Goal: Task Accomplishment & Management: Manage account settings

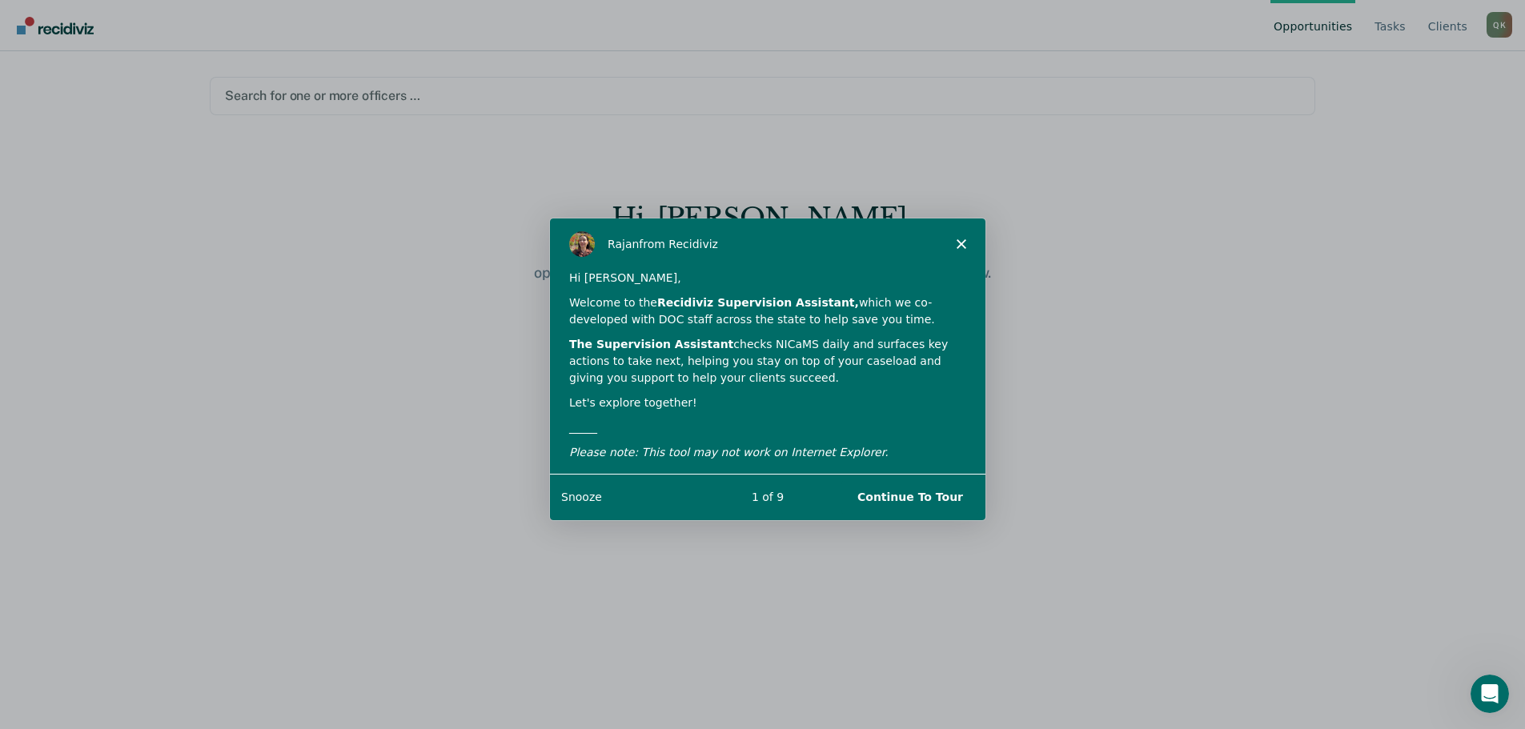
click at [909, 496] on button "Continue To Tour" at bounding box center [909, 496] width 138 height 33
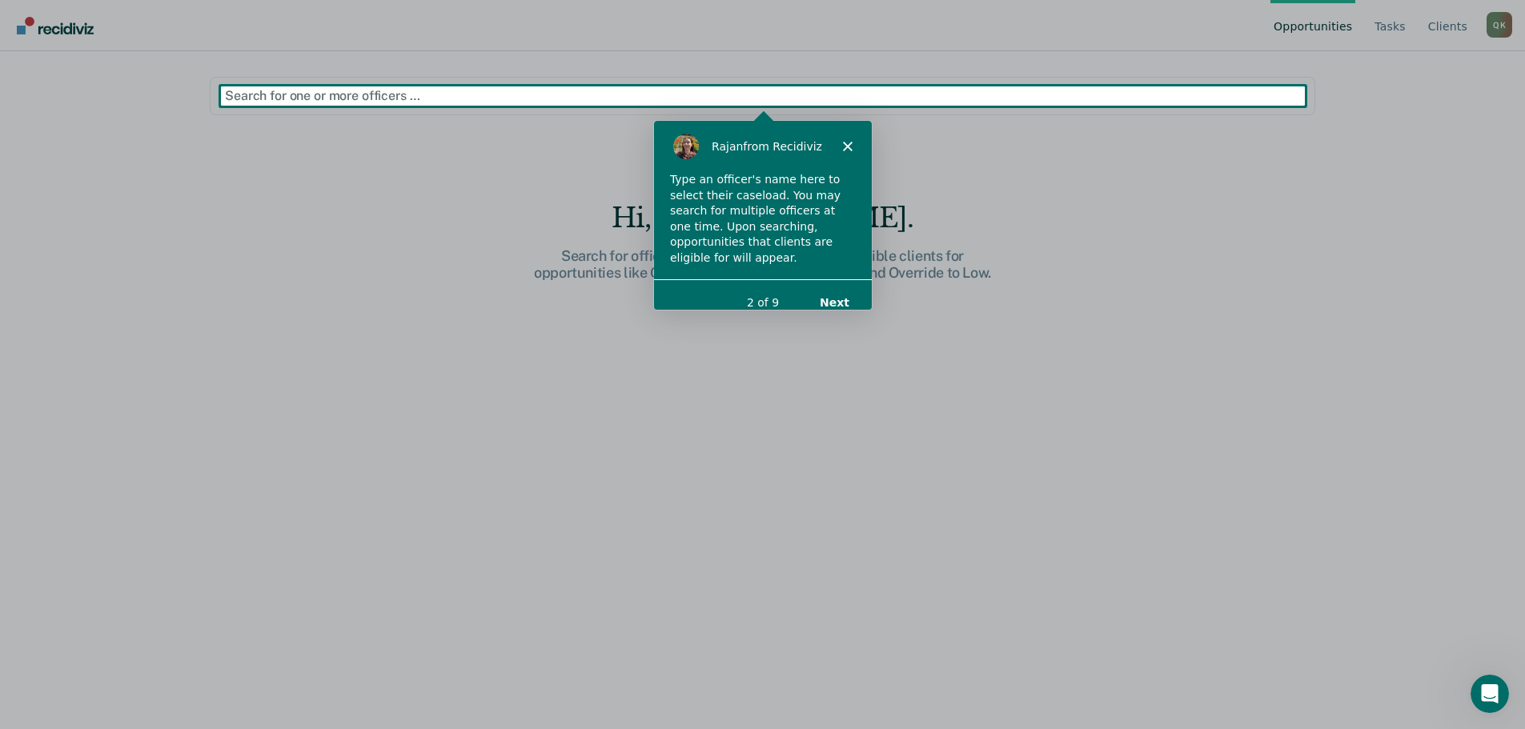
click at [824, 286] on button "Next" at bounding box center [833, 301] width 62 height 33
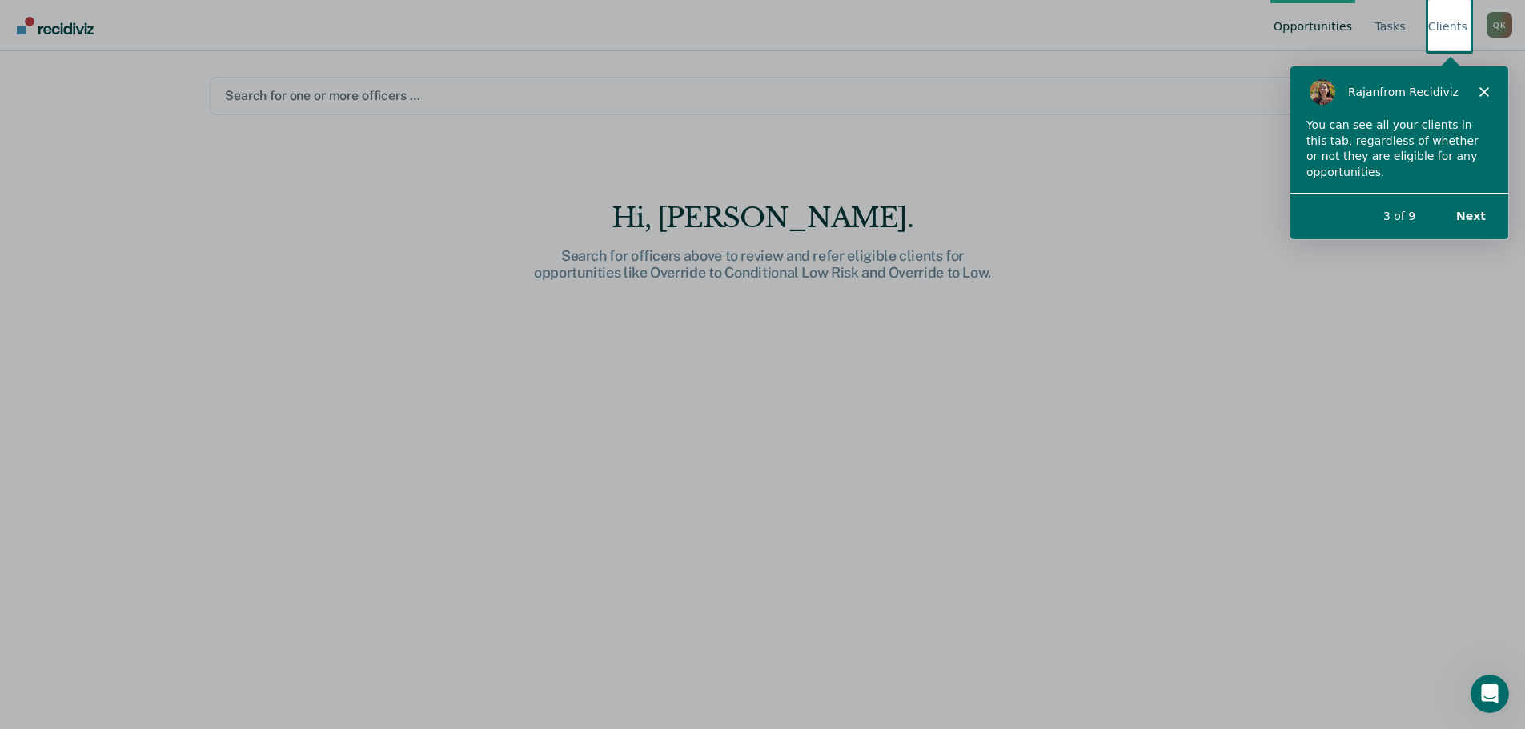
click at [1474, 215] on button "Next" at bounding box center [1470, 215] width 62 height 33
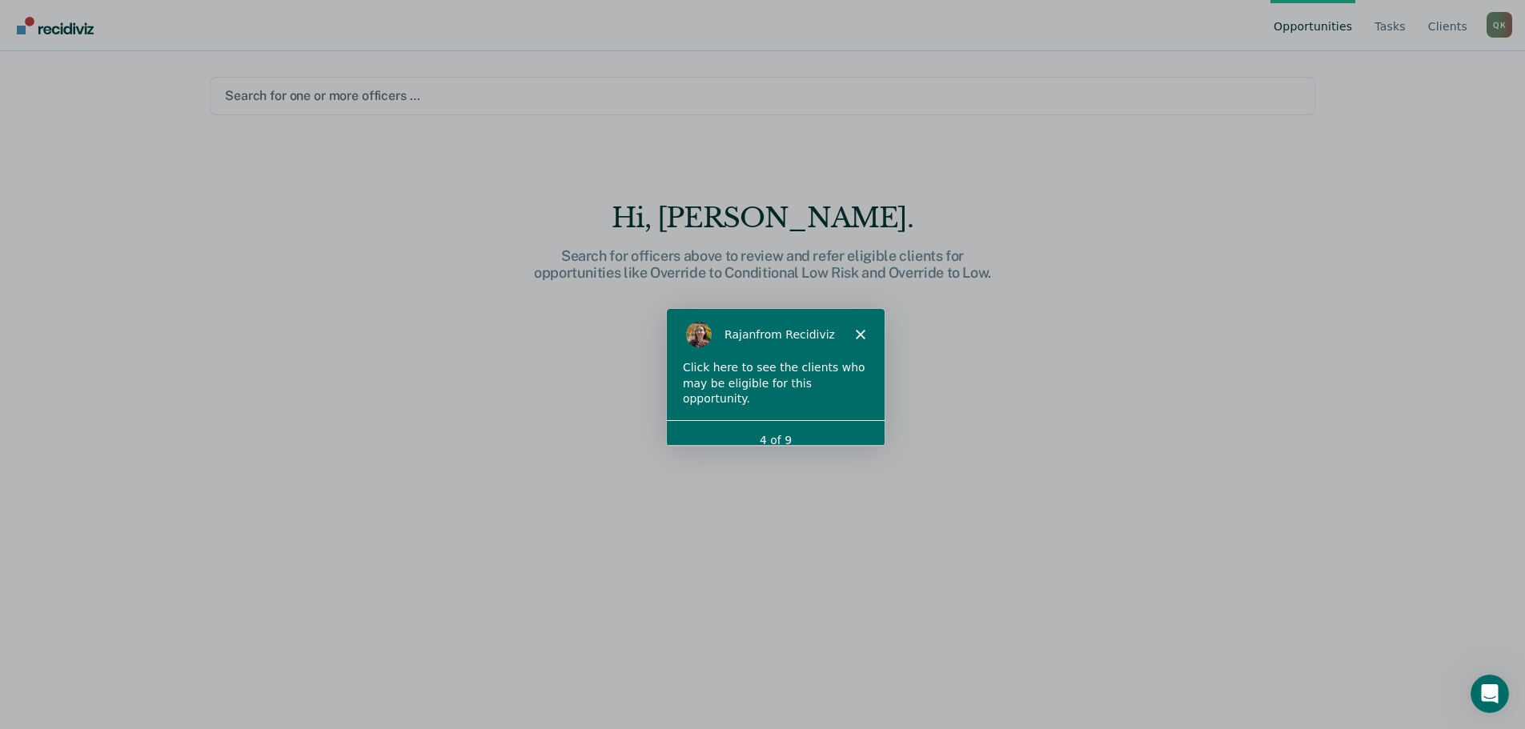
click at [858, 331] on icon "Close" at bounding box center [859, 334] width 10 height 10
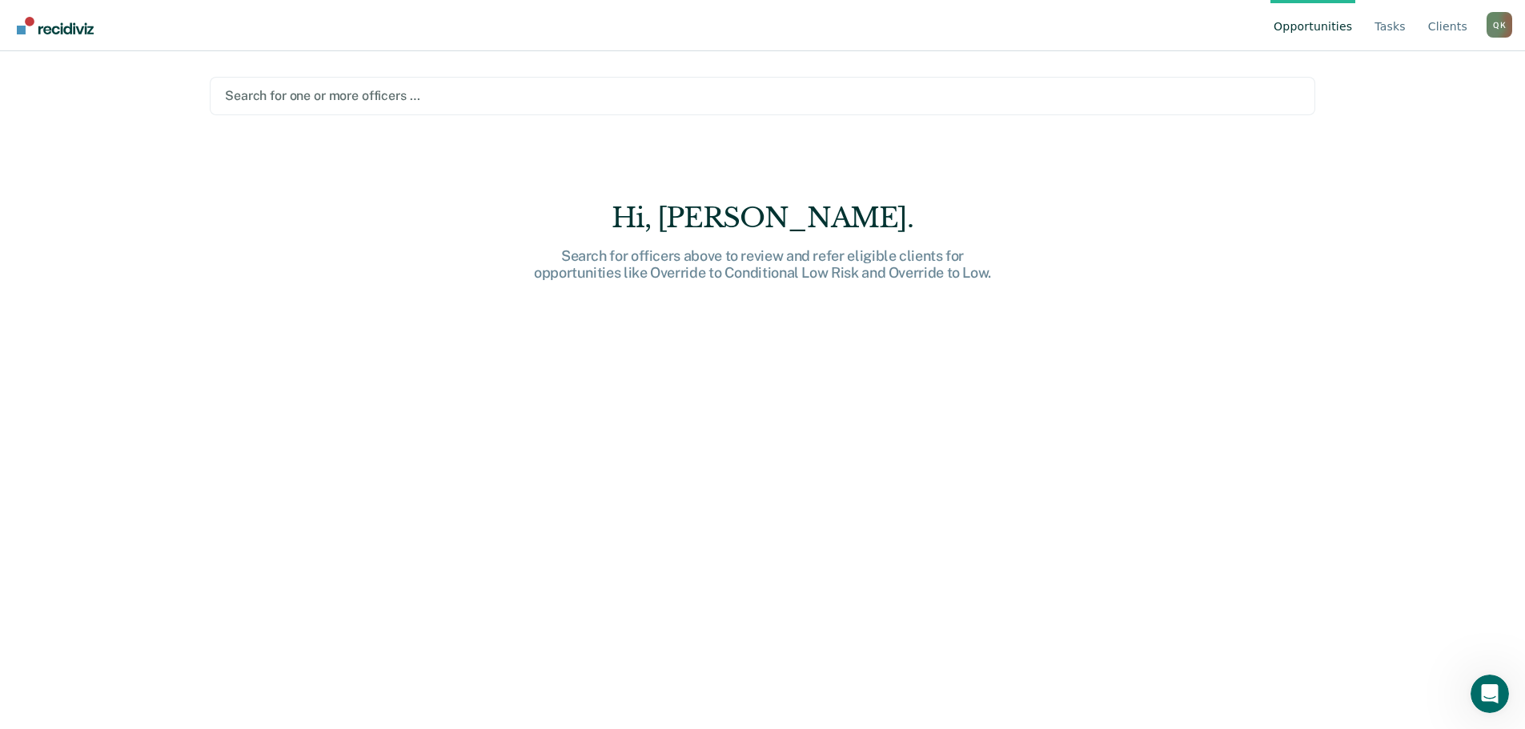
click at [1331, 27] on link "Opportunities" at bounding box center [1312, 25] width 85 height 51
click at [1385, 27] on link "Tasks" at bounding box center [1390, 25] width 38 height 51
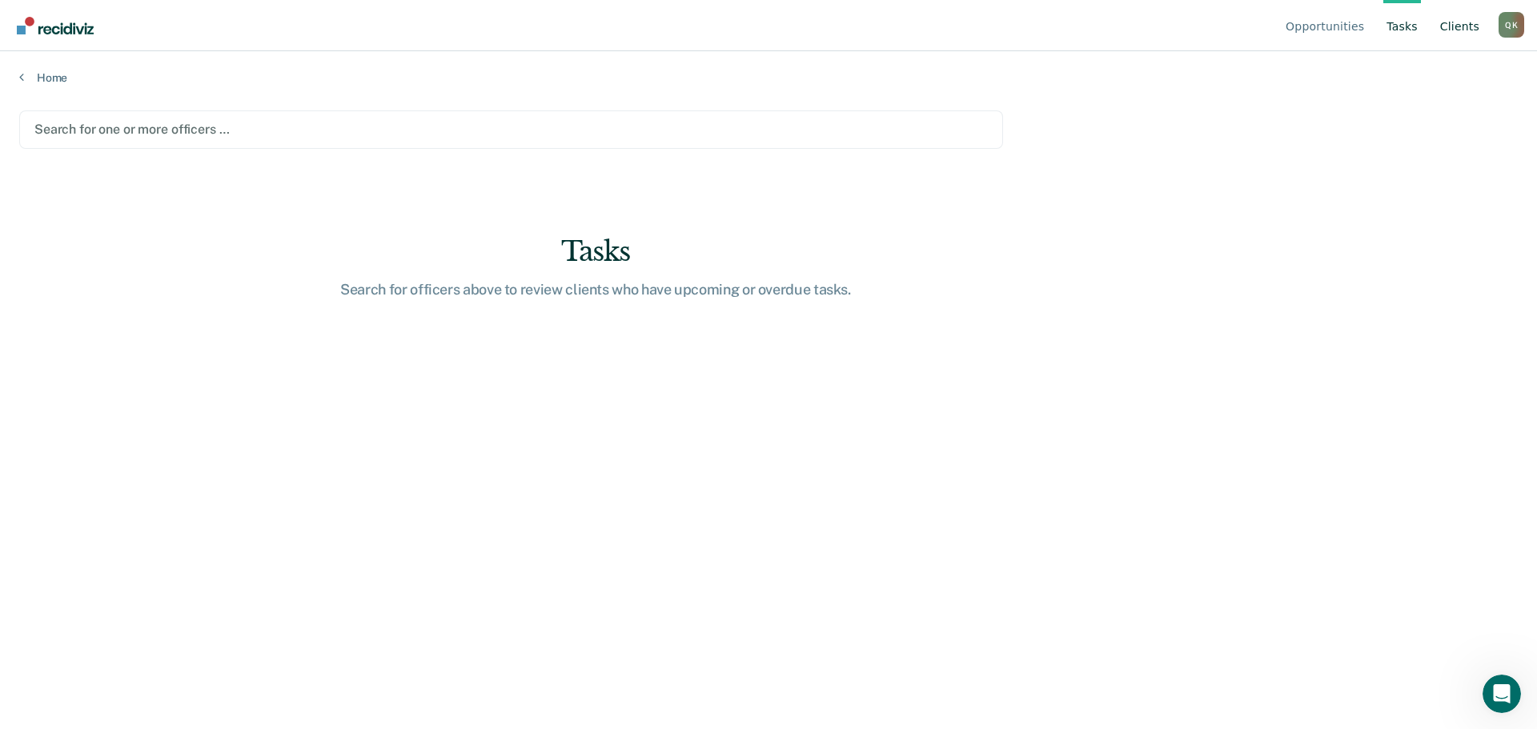
click at [1455, 26] on link "Client s" at bounding box center [1460, 25] width 46 height 51
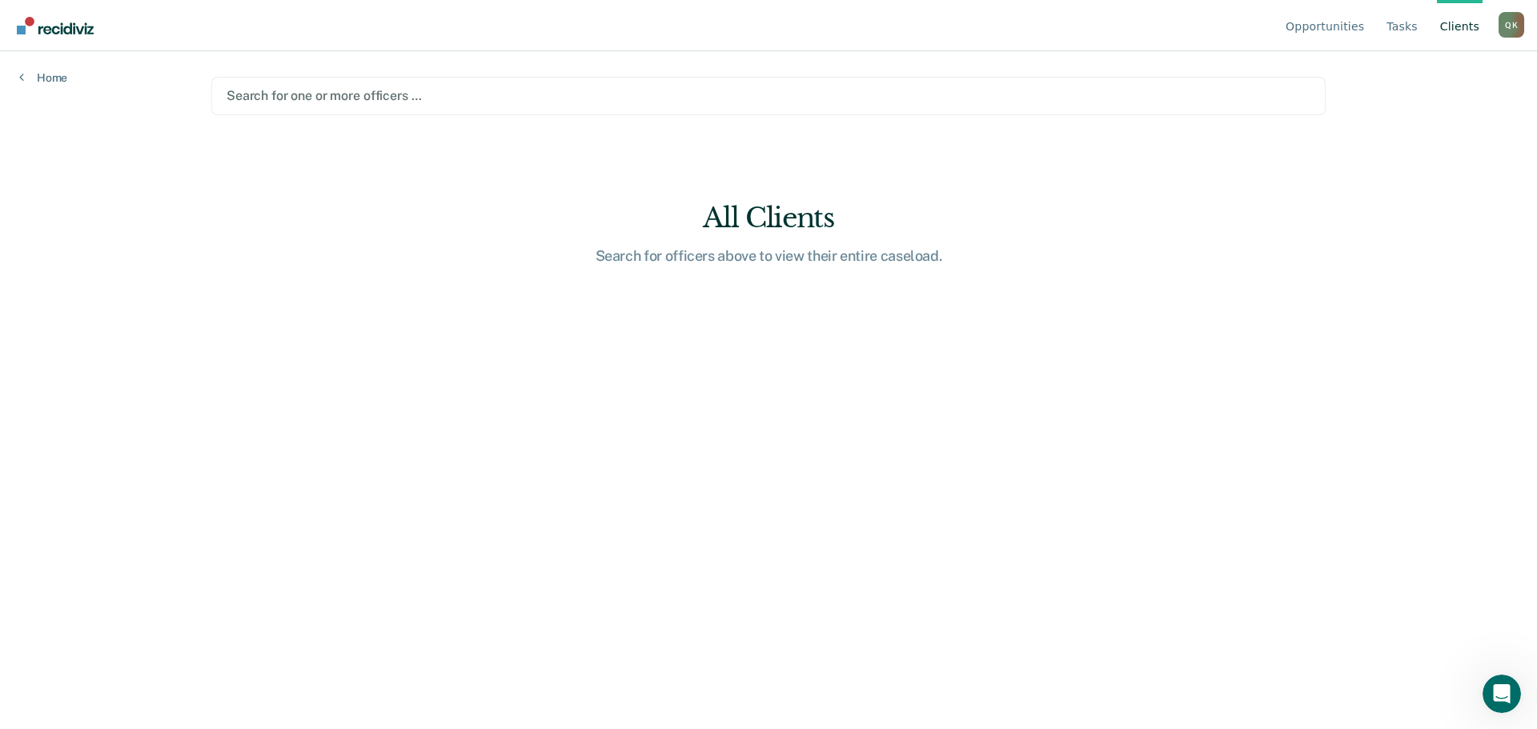
click at [1518, 24] on div "Q K" at bounding box center [1511, 25] width 26 height 26
click at [52, 28] on img "Go to Recidiviz Home" at bounding box center [55, 26] width 77 height 18
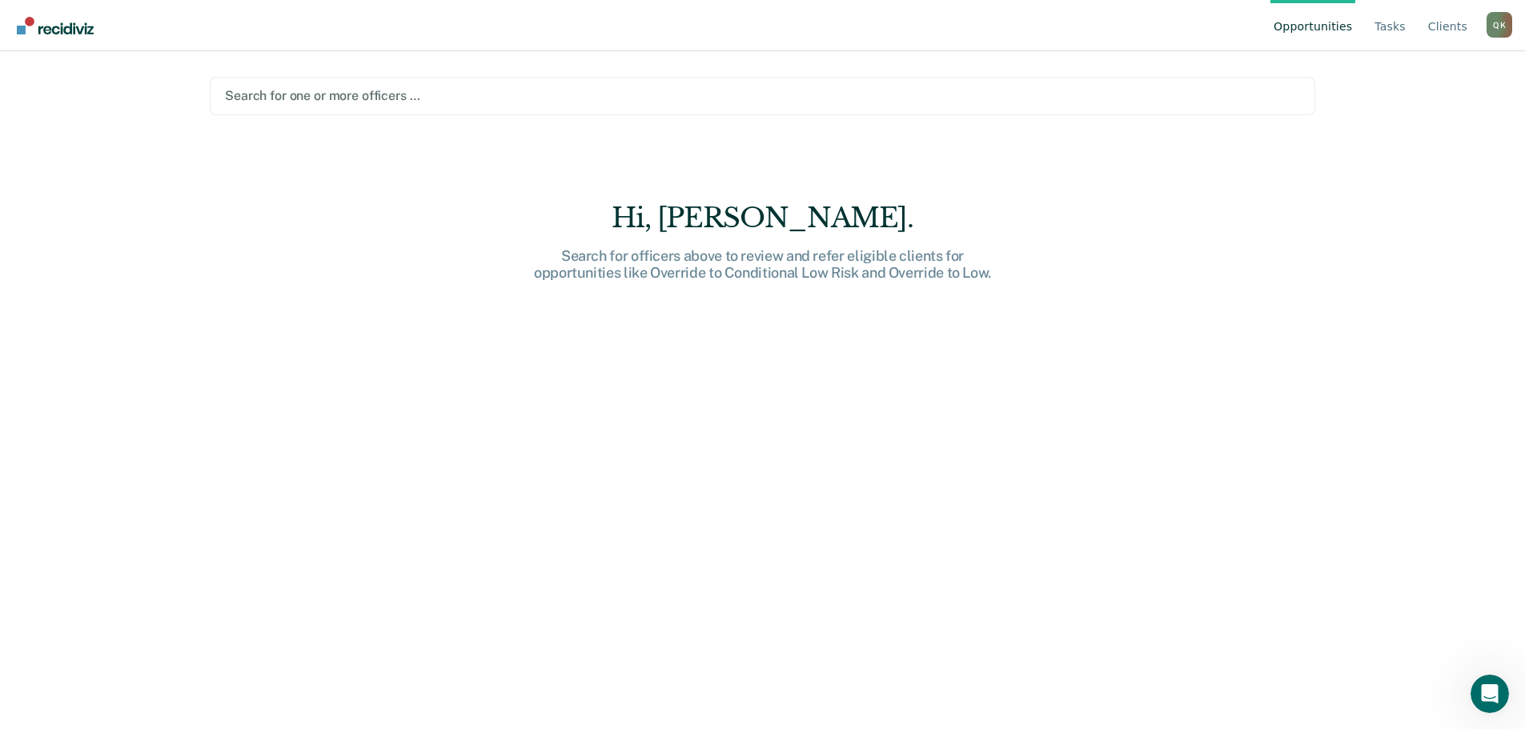
click at [23, 30] on img "Go to Recidiviz Home" at bounding box center [55, 26] width 77 height 18
click at [1492, 28] on div "Q K" at bounding box center [1499, 25] width 26 height 26
click at [1409, 126] on link "Log Out" at bounding box center [1434, 126] width 103 height 14
